Goal: Task Accomplishment & Management: Use online tool/utility

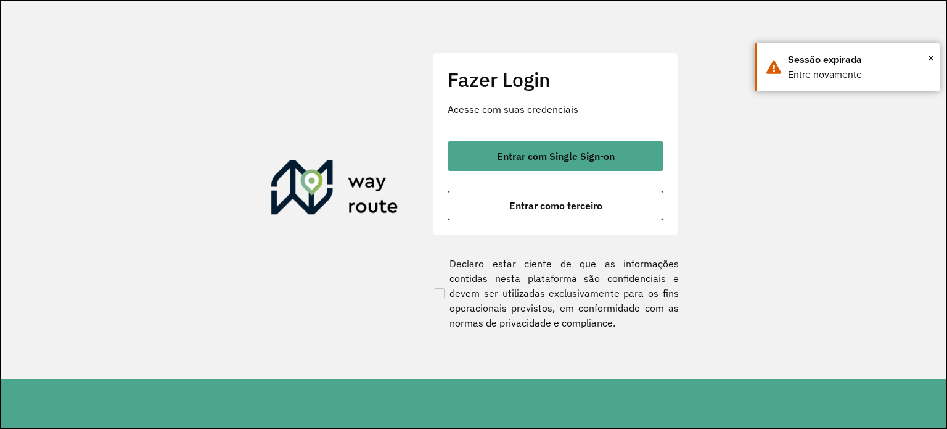
click at [609, 184] on div "Entrar com Single Sign-on Entrar como terceiro" at bounding box center [556, 180] width 216 height 79
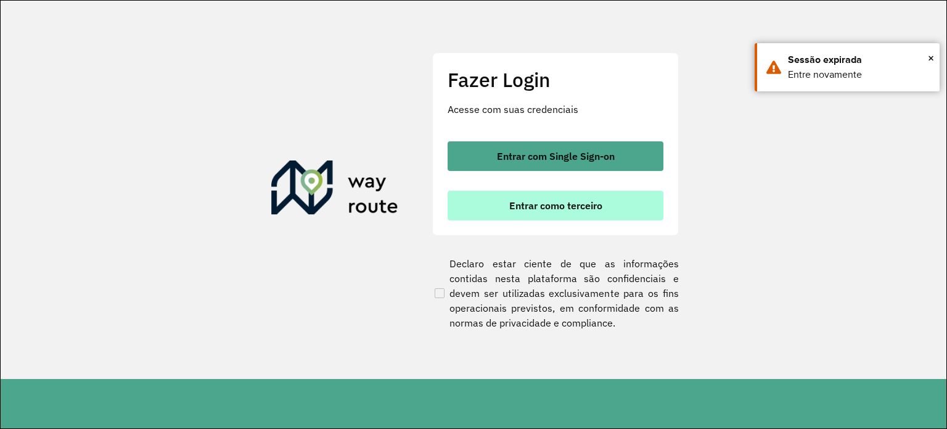
click at [600, 200] on span "Entrar como terceiro" at bounding box center [556, 205] width 93 height 10
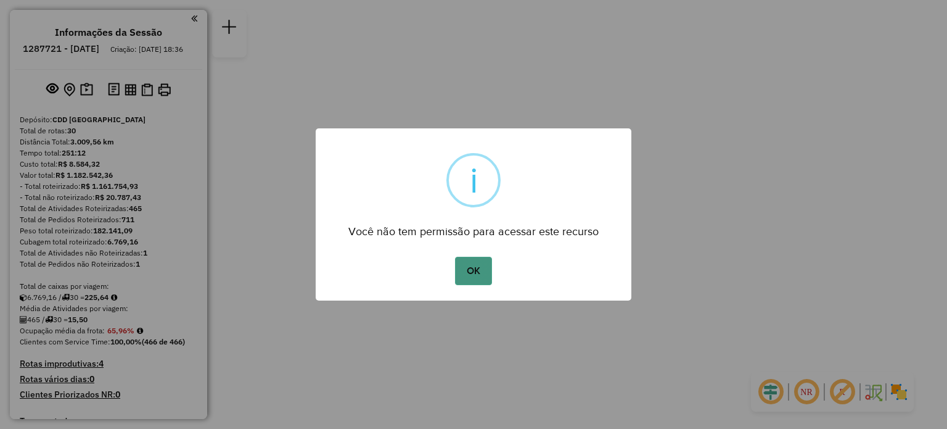
click at [476, 269] on button "OK" at bounding box center [473, 271] width 36 height 28
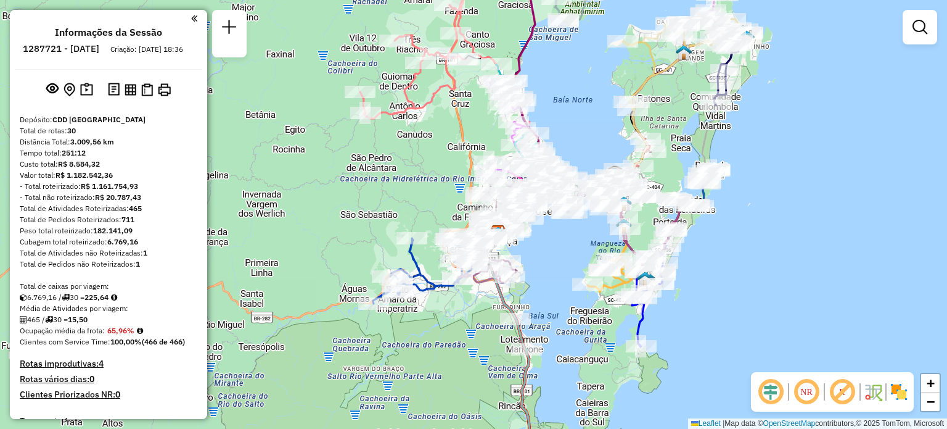
click at [804, 379] on em at bounding box center [807, 392] width 30 height 30
click at [803, 390] on em at bounding box center [807, 392] width 30 height 30
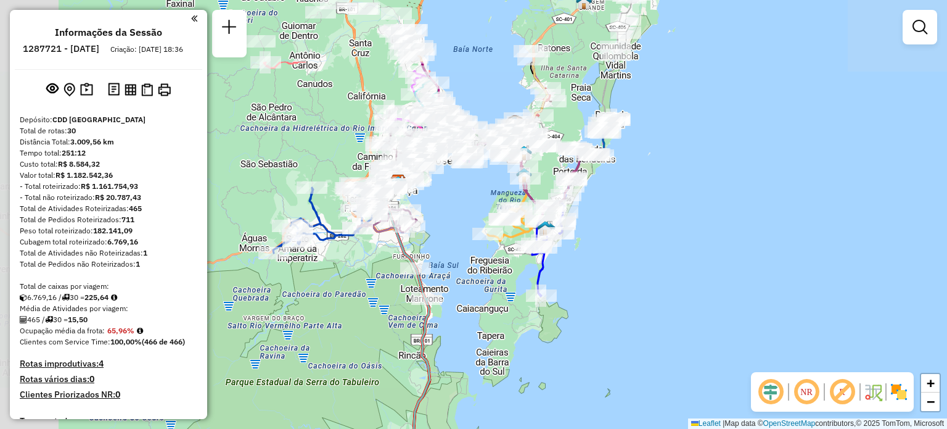
drag, startPoint x: 338, startPoint y: 106, endPoint x: 455, endPoint y: 212, distance: 157.6
click at [454, 214] on div "Janela de atendimento Grade de atendimento Capacidade Transportadoras Veículos …" at bounding box center [473, 214] width 947 height 429
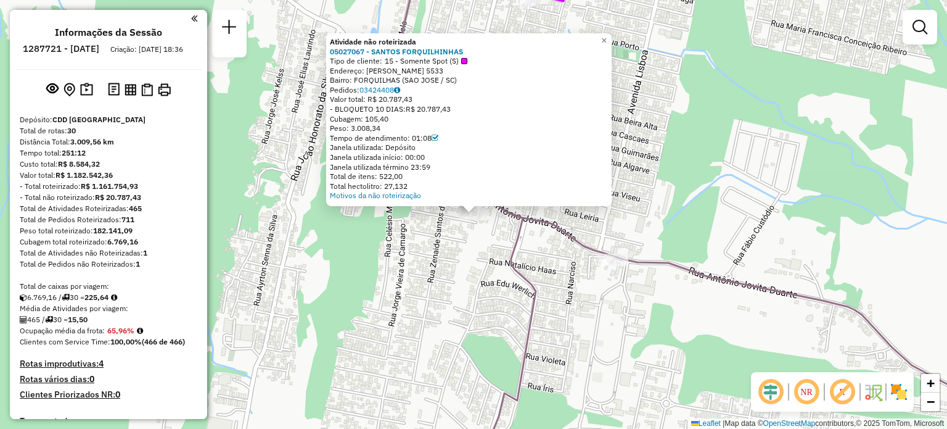
click at [424, 330] on div "Atividade não roteirizada 05027067 - SANTOS FORQUILHINHAS Tipo de cliente: 15 -…" at bounding box center [473, 214] width 947 height 429
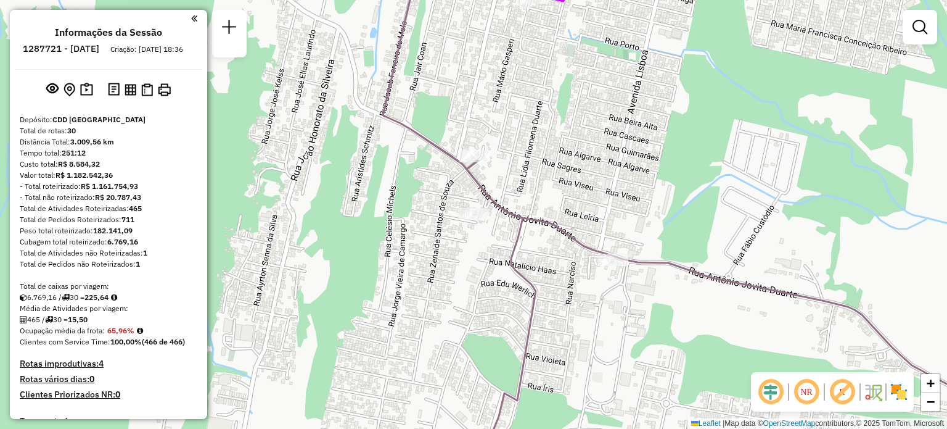
click at [809, 395] on em at bounding box center [807, 392] width 30 height 30
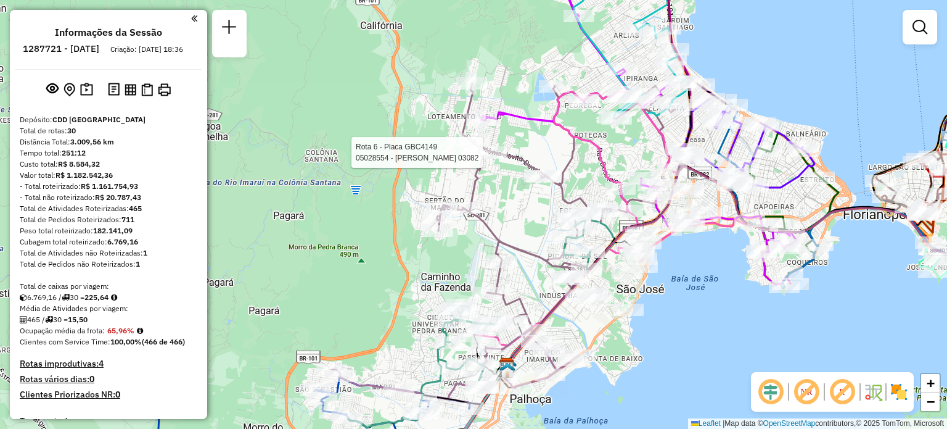
select select "**********"
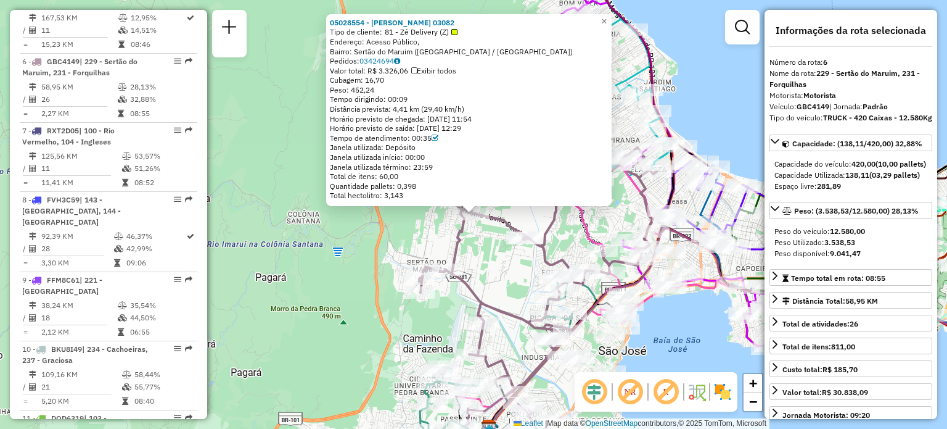
scroll to position [851, 0]
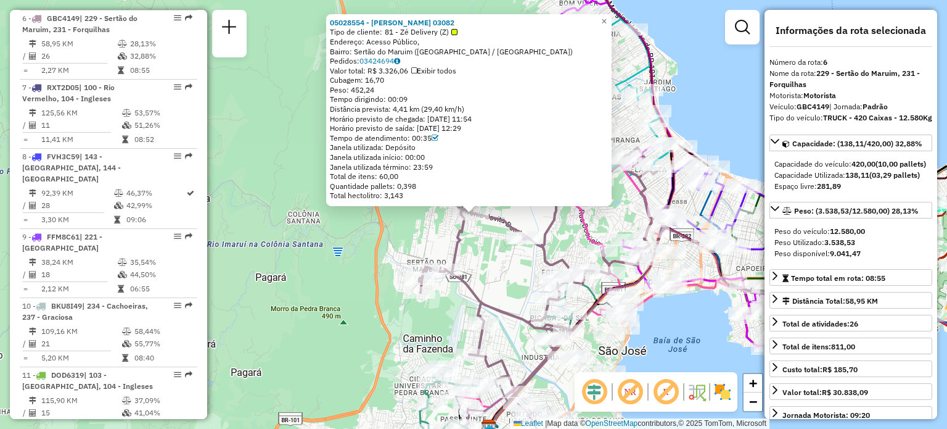
click at [313, 278] on div "05028554 - LUCAS DEMETRIO 03082 Tipo de cliente: 81 - Zé Delivery (Z) Endereço:…" at bounding box center [473, 214] width 947 height 429
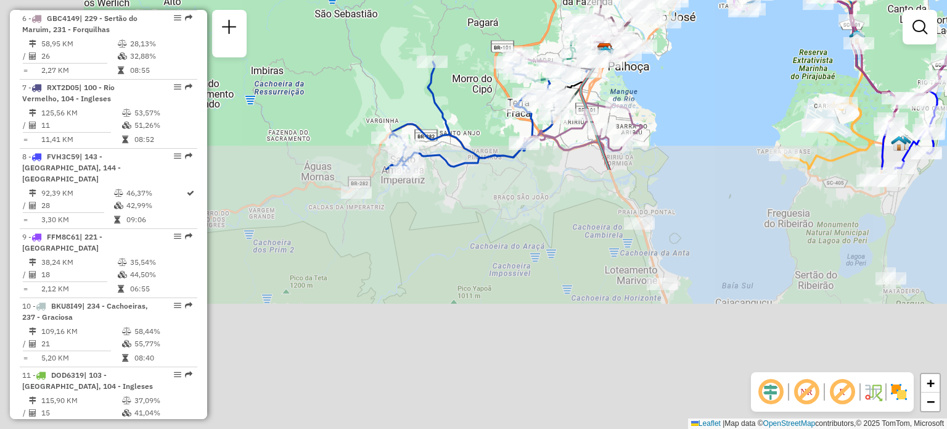
drag, startPoint x: 318, startPoint y: 276, endPoint x: 522, endPoint y: -9, distance: 350.2
click at [522, 0] on html "Aguarde... Pop-up bloqueado! Seu navegador bloqueou automáticamente a abertura …" at bounding box center [473, 214] width 947 height 429
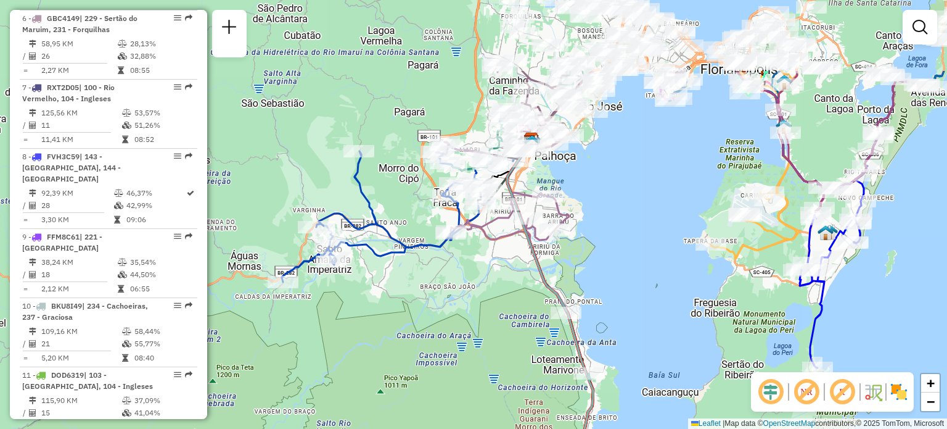
drag, startPoint x: 716, startPoint y: 162, endPoint x: 625, endPoint y: 276, distance: 145.3
click at [625, 276] on div "Janela de atendimento Grade de atendimento Capacidade Transportadoras Veículos …" at bounding box center [473, 214] width 947 height 429
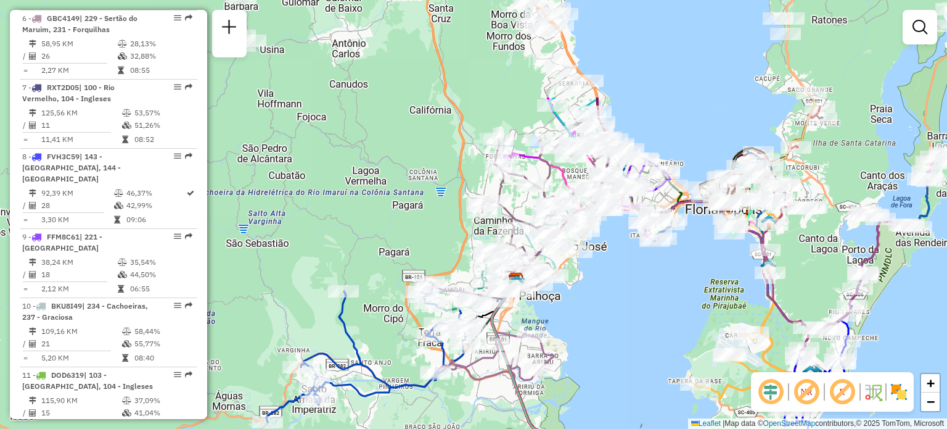
drag, startPoint x: 624, startPoint y: 168, endPoint x: 608, endPoint y: 359, distance: 191.9
click at [609, 360] on div "Janela de atendimento Grade de atendimento Capacidade Transportadoras Veículos …" at bounding box center [473, 214] width 947 height 429
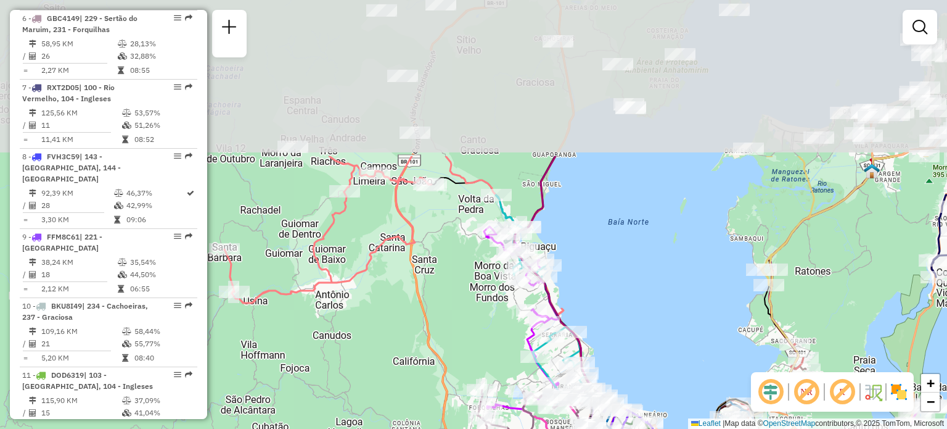
drag, startPoint x: 627, startPoint y: 51, endPoint x: 611, endPoint y: 283, distance: 232.5
click at [611, 283] on div "Janela de atendimento Grade de atendimento Capacidade Transportadoras Veículos …" at bounding box center [473, 214] width 947 height 429
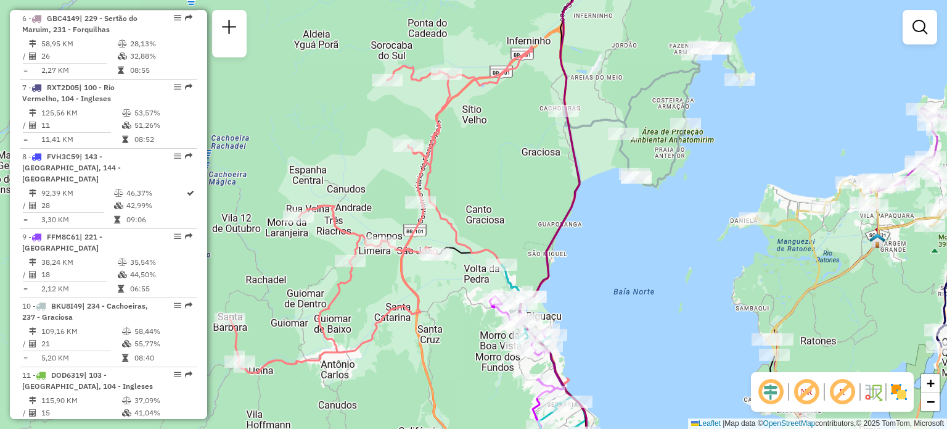
drag, startPoint x: 461, startPoint y: 138, endPoint x: 466, endPoint y: 166, distance: 28.8
click at [466, 165] on div "Janela de atendimento Grade de atendimento Capacidade Transportadoras Veículos …" at bounding box center [473, 214] width 947 height 429
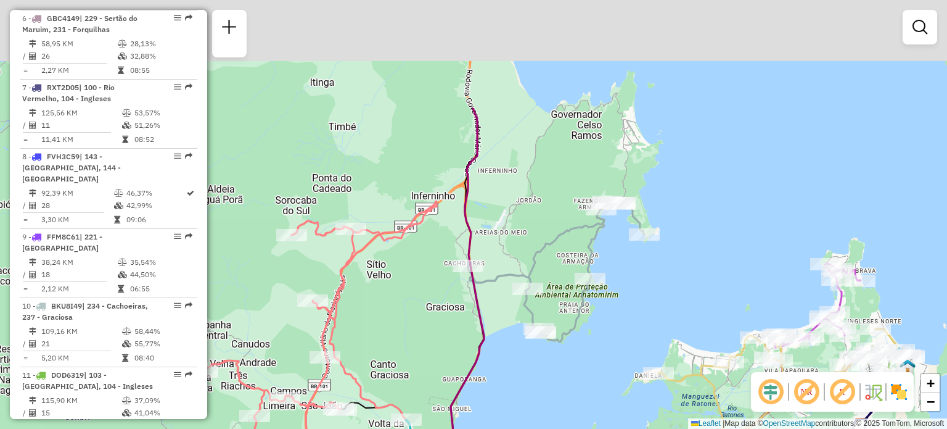
drag, startPoint x: 680, startPoint y: 63, endPoint x: 582, endPoint y: 214, distance: 180.2
click at [583, 215] on div "Janela de atendimento Grade de atendimento Capacidade Transportadoras Veículos …" at bounding box center [473, 214] width 947 height 429
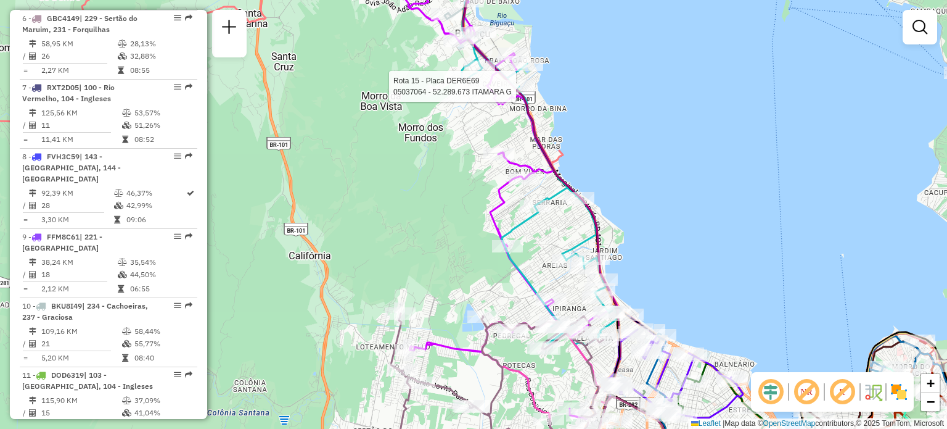
select select "**********"
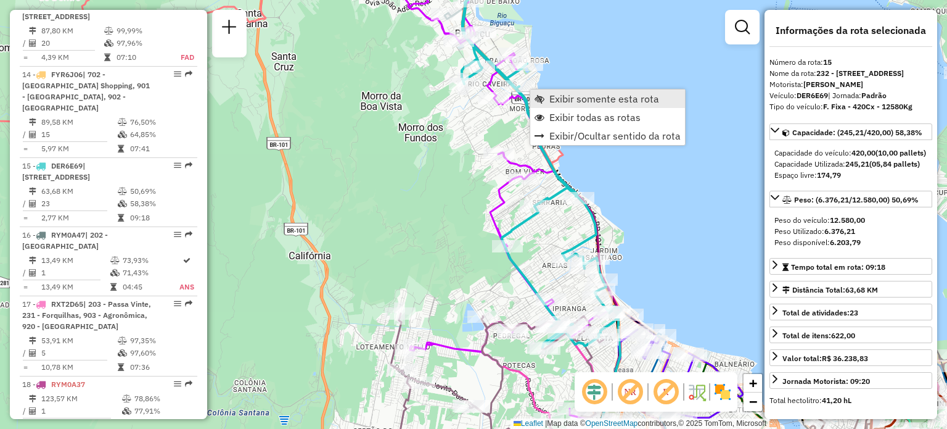
click at [553, 101] on span "Exibir somente esta rota" at bounding box center [605, 99] width 110 height 10
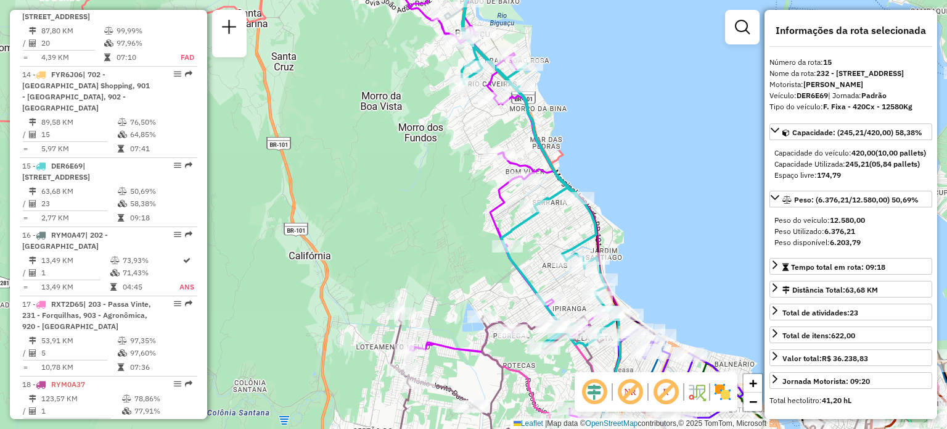
scroll to position [1527, 0]
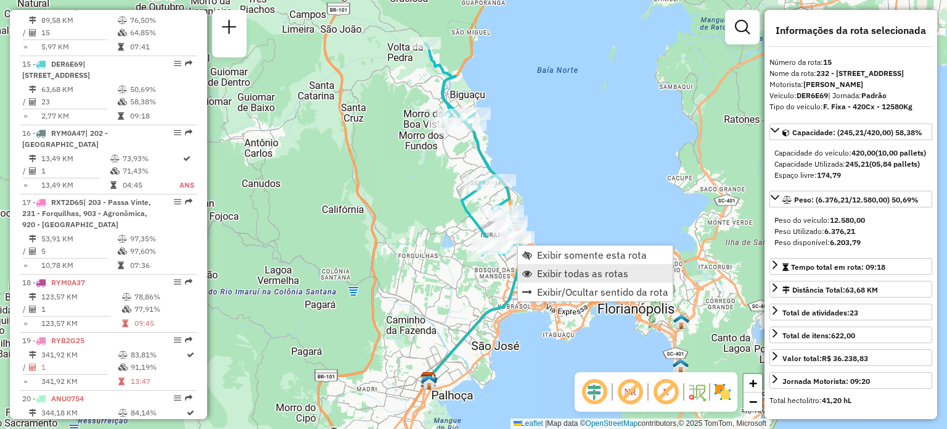
click at [542, 269] on span "Exibir todas as rotas" at bounding box center [582, 273] width 91 height 10
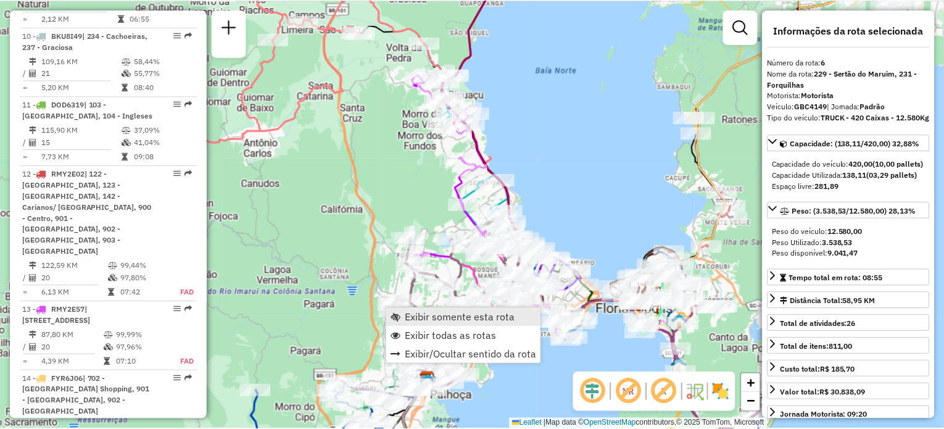
scroll to position [851, 0]
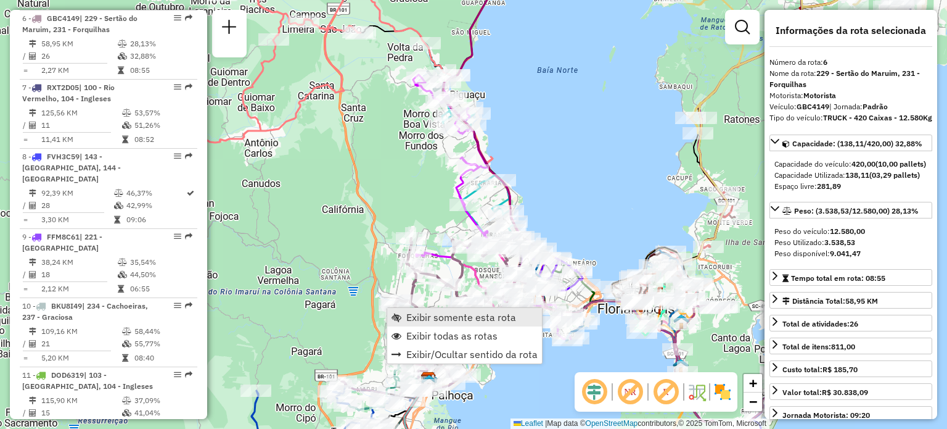
click at [422, 318] on span "Exibir somente esta rota" at bounding box center [462, 317] width 110 height 10
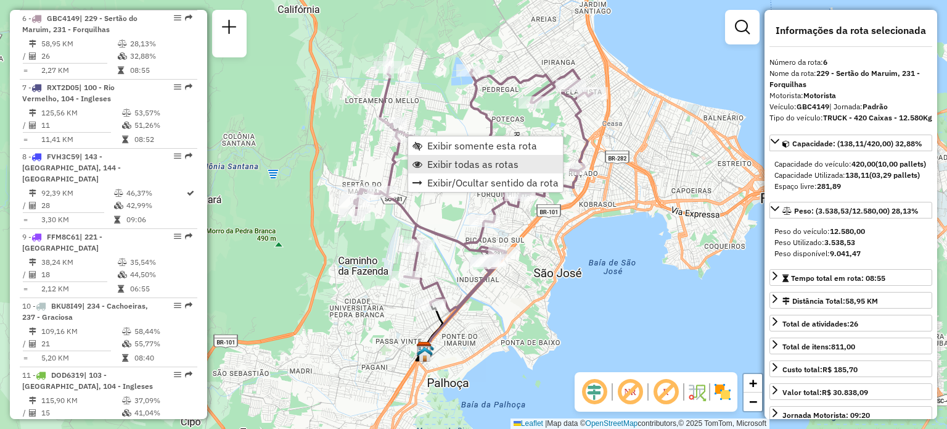
click at [468, 165] on span "Exibir todas as rotas" at bounding box center [472, 164] width 91 height 10
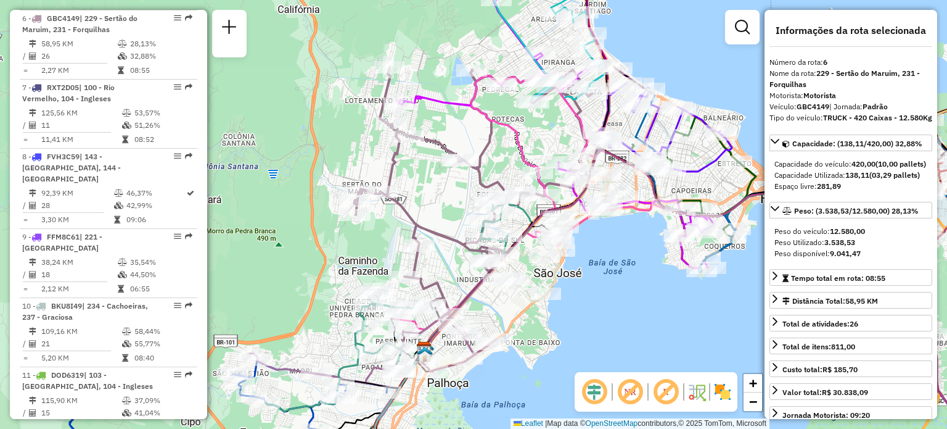
drag, startPoint x: 554, startPoint y: 139, endPoint x: 562, endPoint y: 248, distance: 108.9
click at [568, 239] on div "Rota 29 - Placa EXU0D96 05041123 - CFMA ALIMENTOS LTDA Rota 29 - Placa EXU0D96 …" at bounding box center [473, 214] width 947 height 429
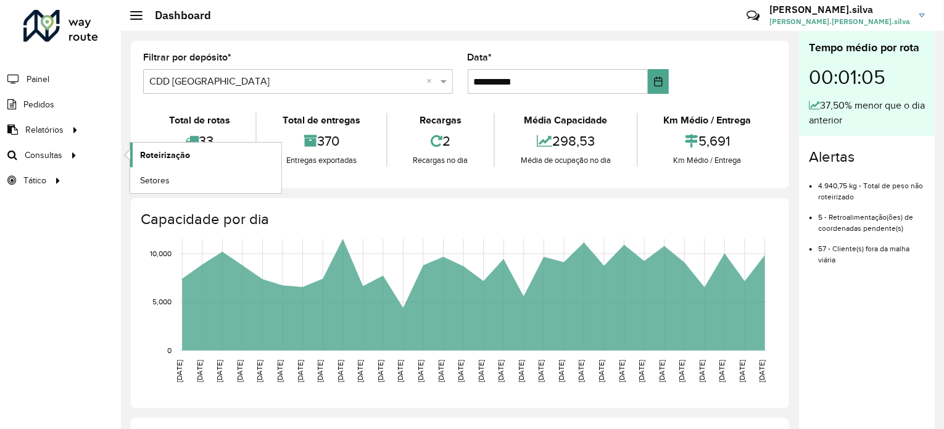
click at [188, 159] on span "Roteirização" at bounding box center [165, 155] width 50 height 13
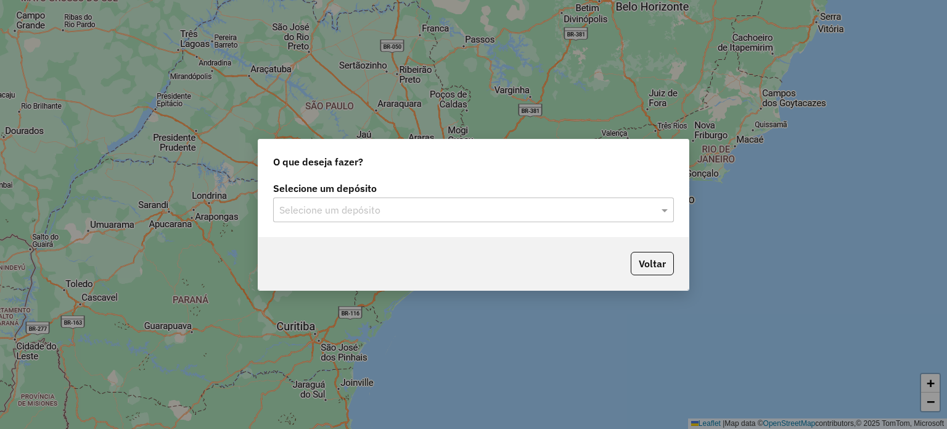
click at [582, 210] on input "text" at bounding box center [461, 210] width 364 height 15
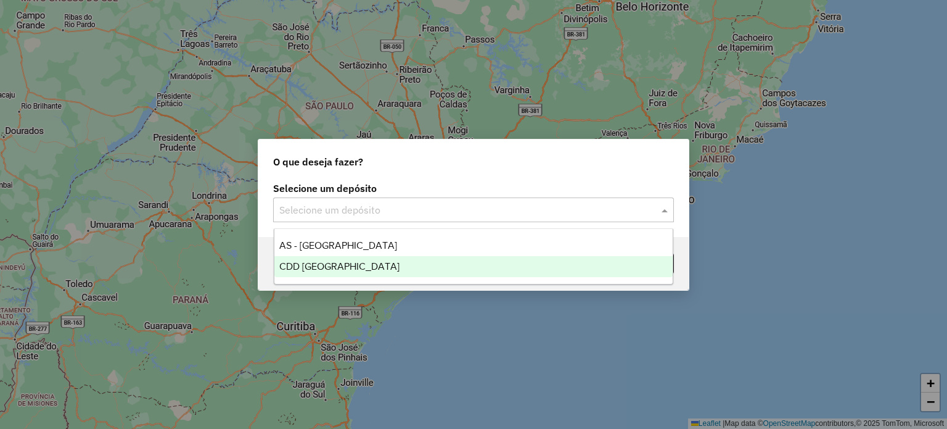
click at [324, 269] on span "CDD [GEOGRAPHIC_DATA]" at bounding box center [339, 266] width 120 height 10
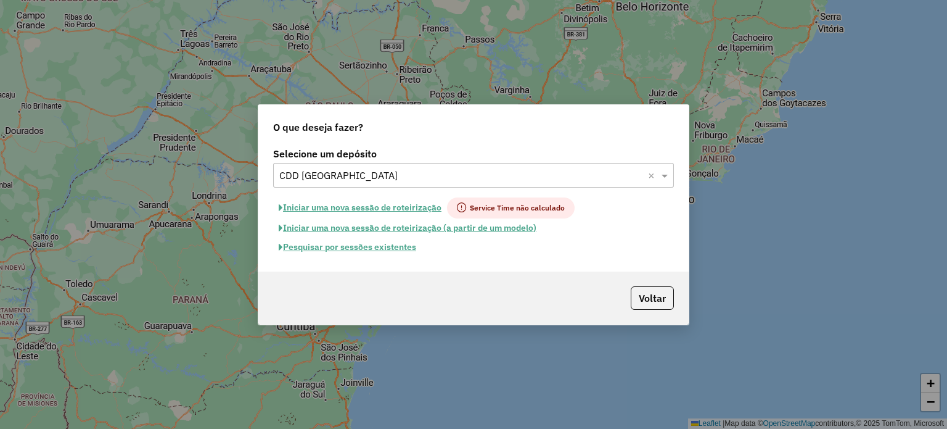
click at [384, 250] on button "Pesquisar por sessões existentes" at bounding box center [347, 246] width 149 height 19
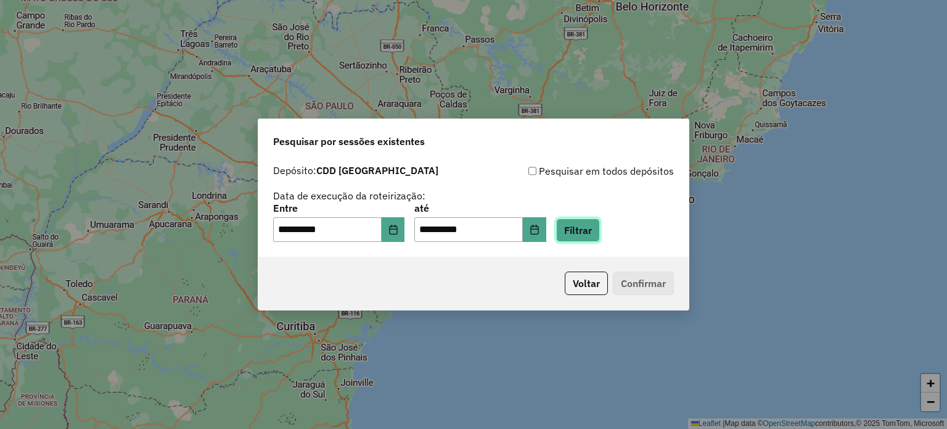
click at [600, 229] on button "Filtrar" at bounding box center [578, 229] width 44 height 23
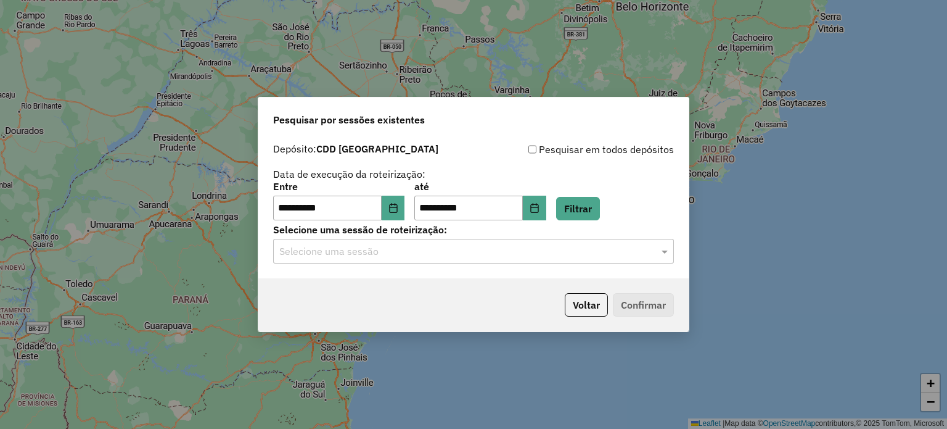
click at [526, 258] on input "text" at bounding box center [461, 251] width 364 height 15
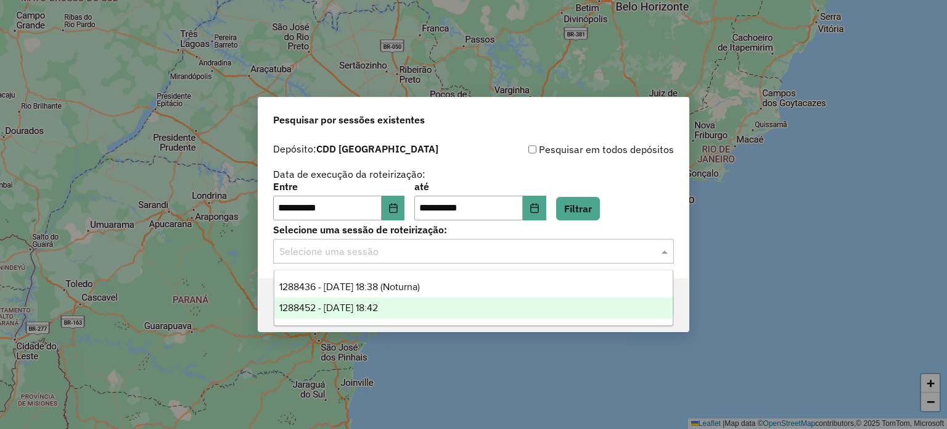
click at [423, 310] on div "1288452 - 04/10/2025 18:42" at bounding box center [474, 307] width 399 height 21
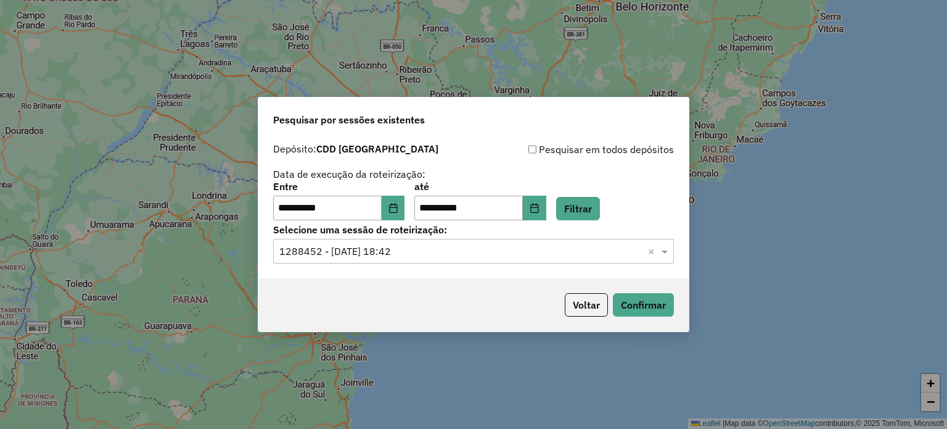
click at [689, 312] on div "**********" at bounding box center [474, 214] width 432 height 235
click at [650, 305] on button "Confirmar" at bounding box center [643, 304] width 61 height 23
click at [646, 300] on button "Confirmar" at bounding box center [643, 304] width 61 height 23
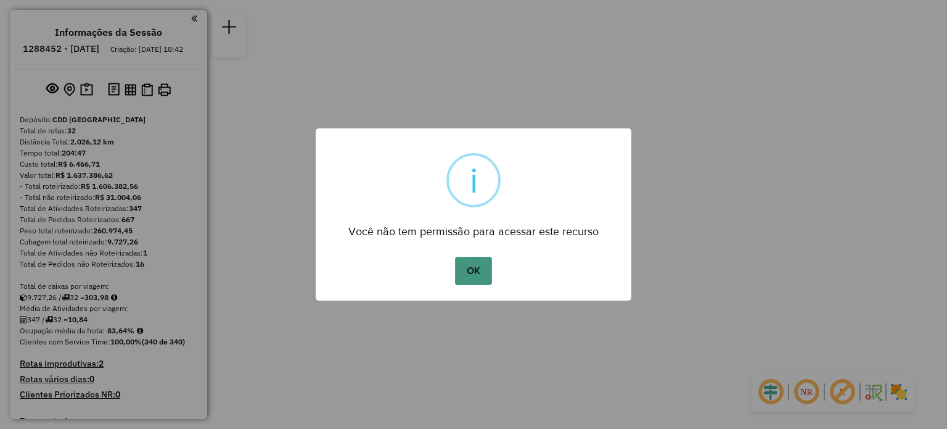
click at [466, 266] on button "OK" at bounding box center [473, 271] width 36 height 28
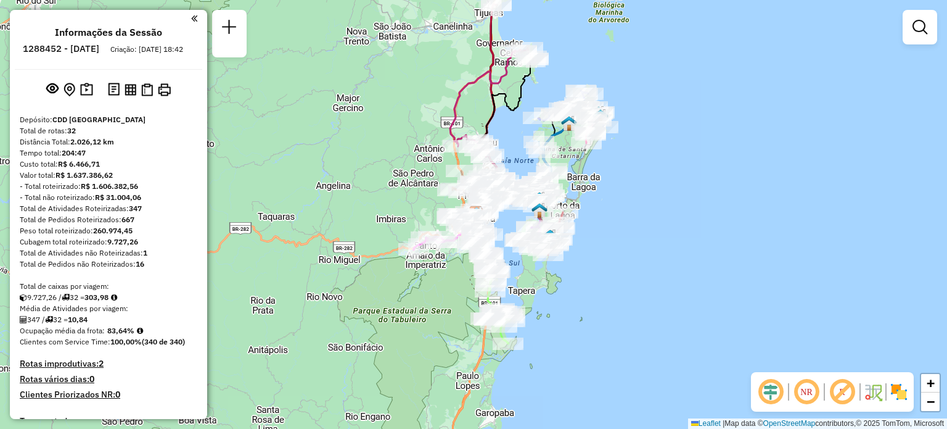
drag, startPoint x: 553, startPoint y: 289, endPoint x: 563, endPoint y: 284, distance: 11.6
click at [563, 284] on div "Janela de atendimento Grade de atendimento Capacidade Transportadoras Veículos …" at bounding box center [473, 214] width 947 height 429
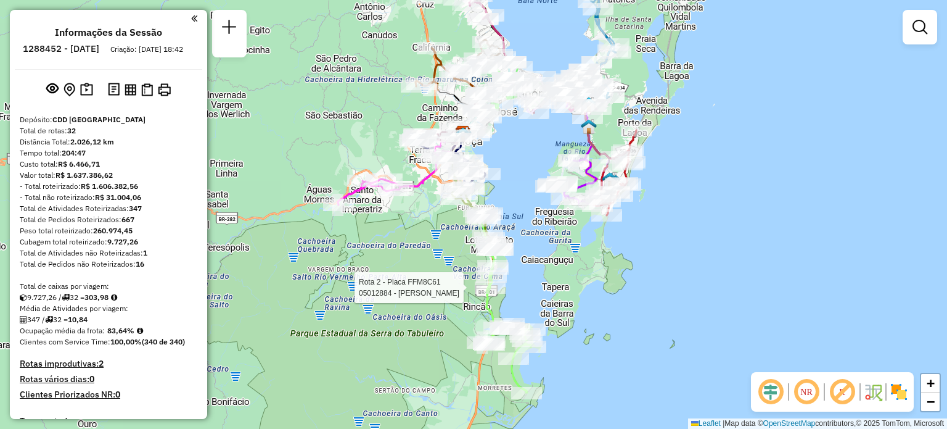
select select "**********"
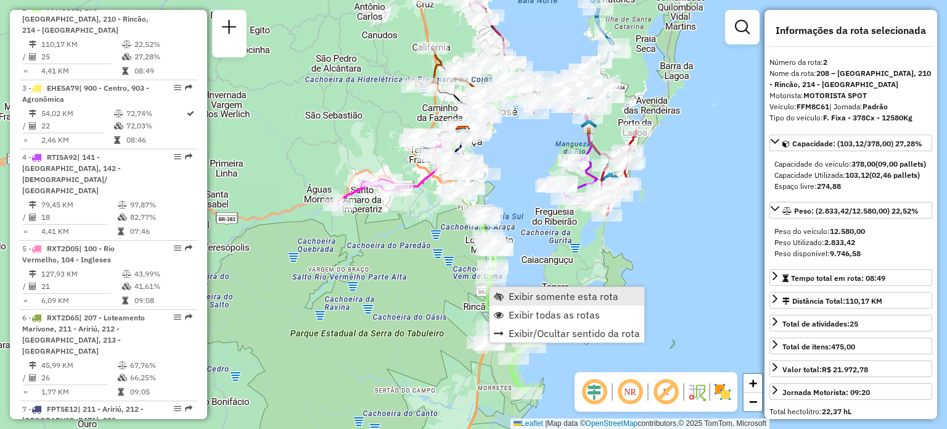
click at [516, 295] on span "Exibir somente esta rota" at bounding box center [564, 296] width 110 height 10
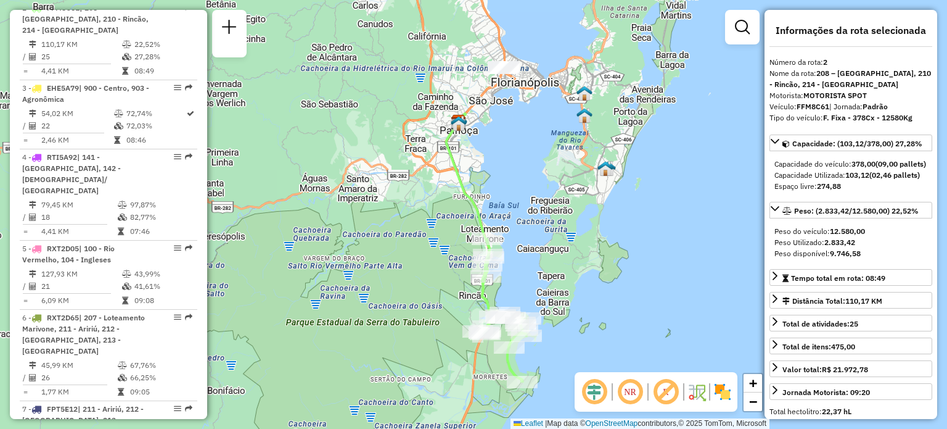
scroll to position [563, 0]
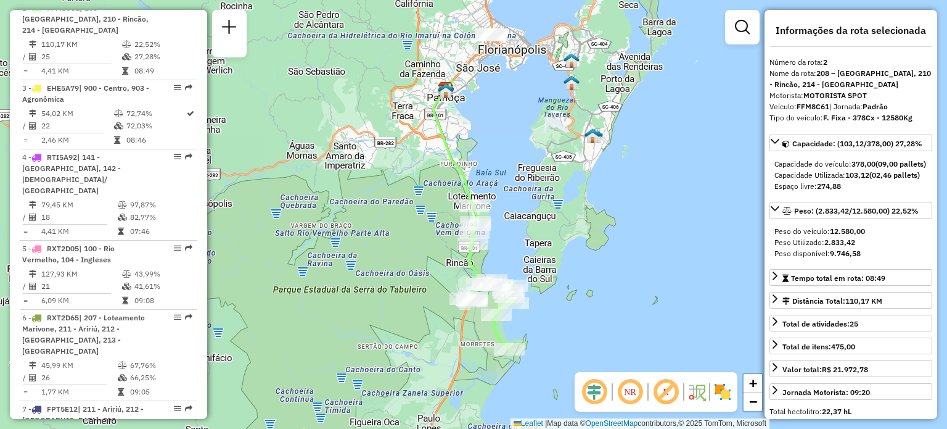
drag, startPoint x: 591, startPoint y: 265, endPoint x: 620, endPoint y: 221, distance: 52.0
click at [620, 221] on div "Janela de atendimento Grade de atendimento Capacidade Transportadoras Veículos …" at bounding box center [473, 214] width 947 height 429
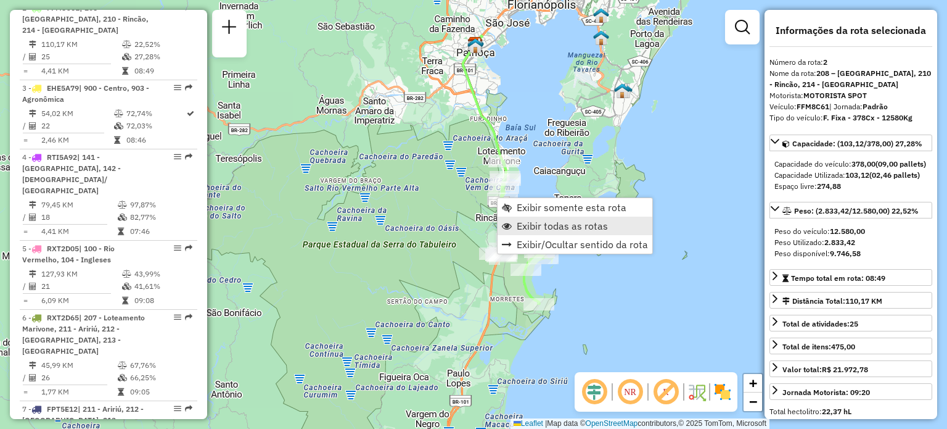
click at [542, 228] on span "Exibir todas as rotas" at bounding box center [562, 226] width 91 height 10
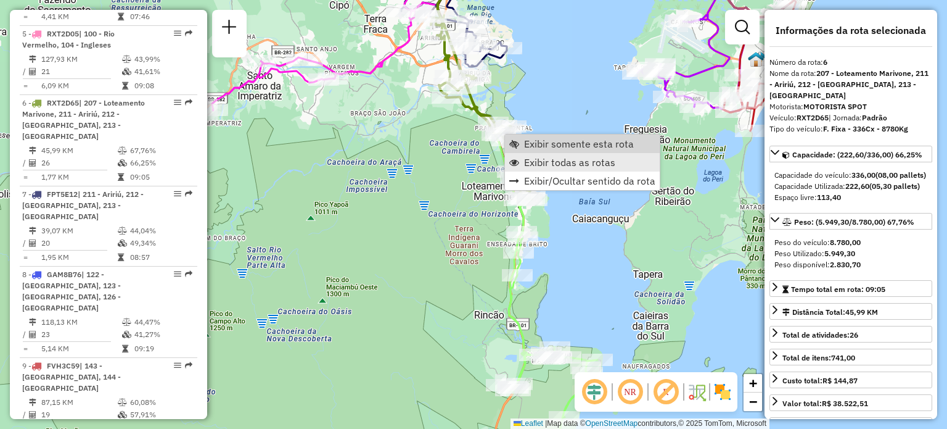
scroll to position [851, 0]
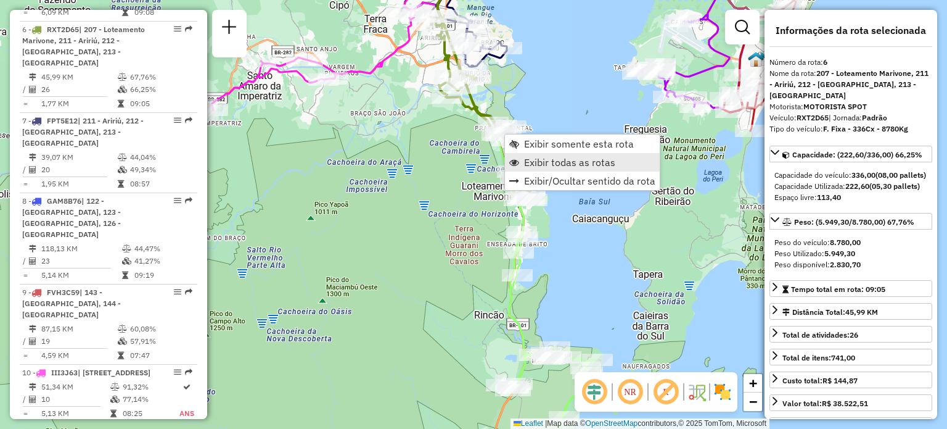
click at [548, 153] on link "Exibir todas as rotas" at bounding box center [582, 162] width 155 height 19
click at [528, 141] on span "Exibir somente esta rota" at bounding box center [576, 146] width 110 height 10
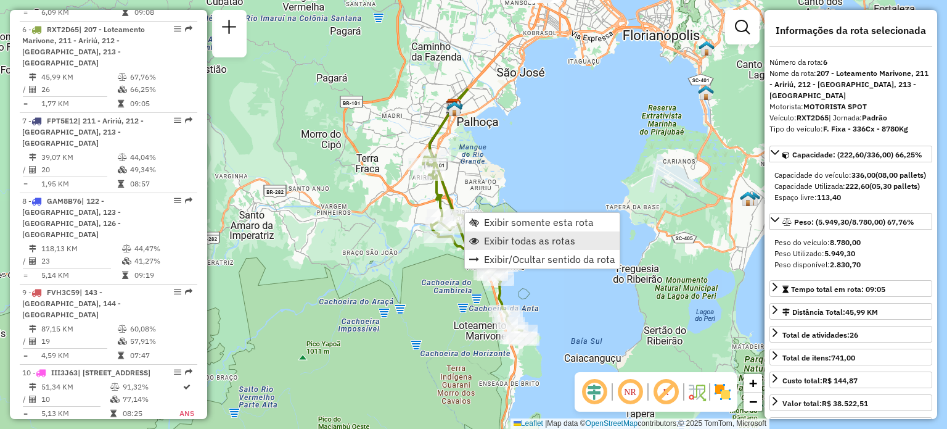
click at [510, 243] on span "Exibir todas as rotas" at bounding box center [529, 241] width 91 height 10
